Goal: Navigation & Orientation: Find specific page/section

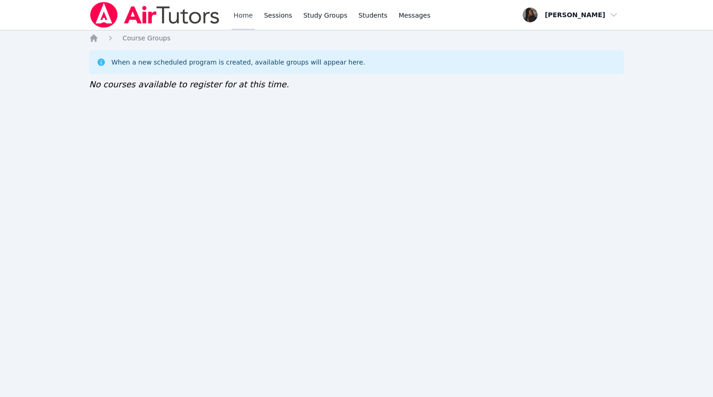
click at [237, 21] on link "Home" at bounding box center [243, 15] width 23 height 30
